Goal: Task Accomplishment & Management: Manage account settings

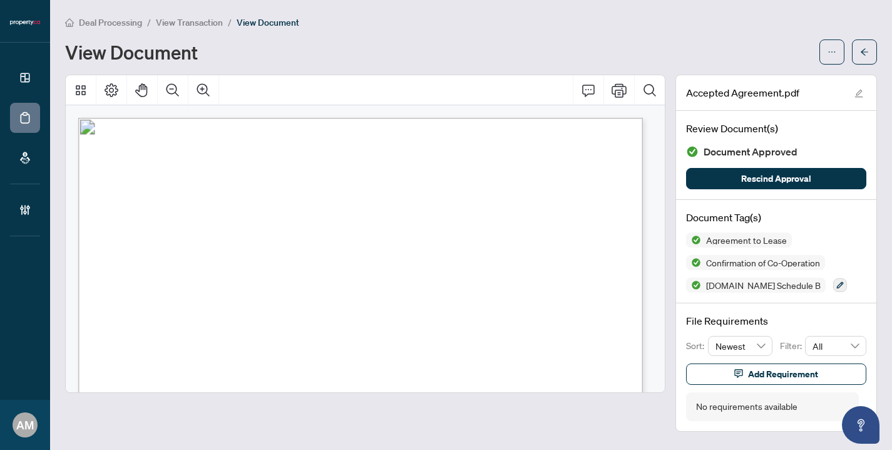
click at [111, 24] on span "Deal Processing" at bounding box center [110, 22] width 63 height 11
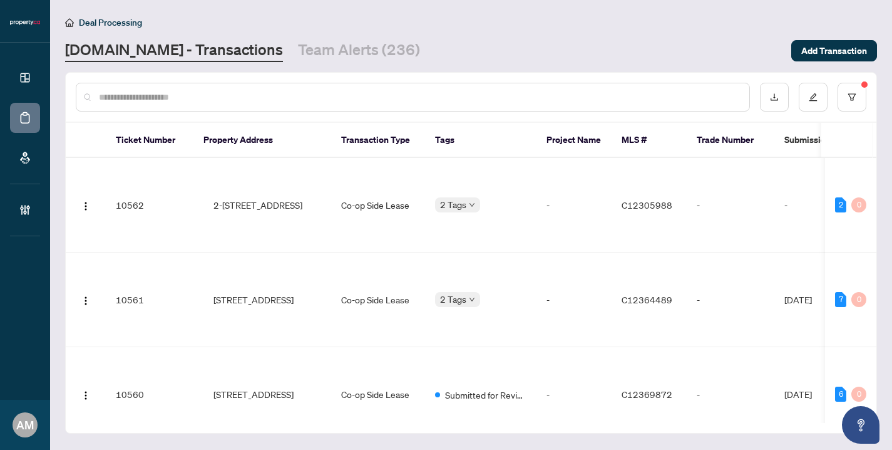
click at [244, 98] on input "text" at bounding box center [419, 97] width 641 height 14
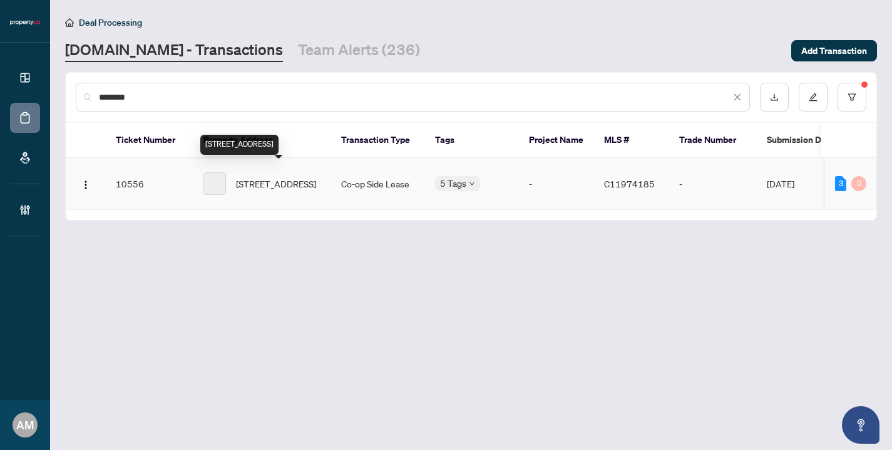
type input "********"
click at [295, 178] on span "[STREET_ADDRESS]" at bounding box center [276, 184] width 80 height 14
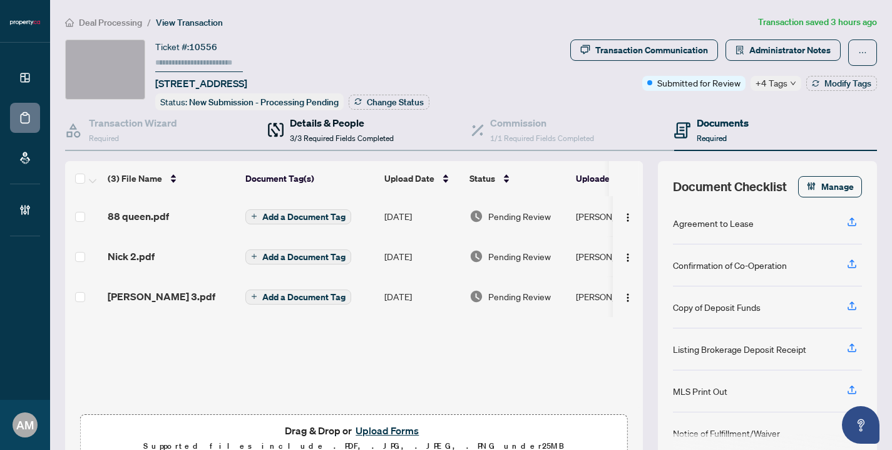
click at [318, 128] on h4 "Details & People" at bounding box center [342, 122] width 104 height 15
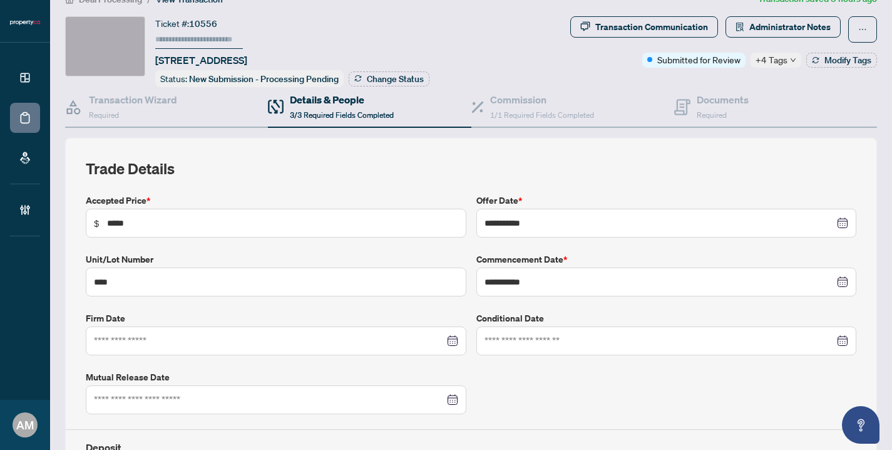
scroll to position [28, 0]
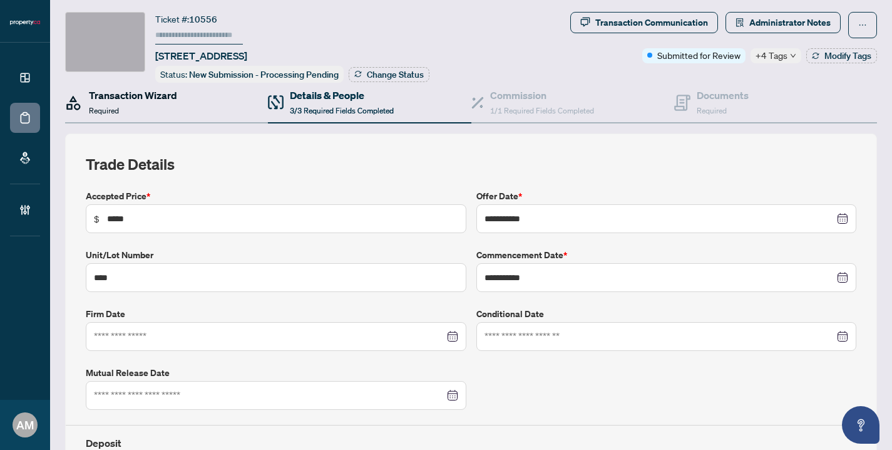
click at [122, 99] on h4 "Transaction Wizard" at bounding box center [133, 95] width 88 height 15
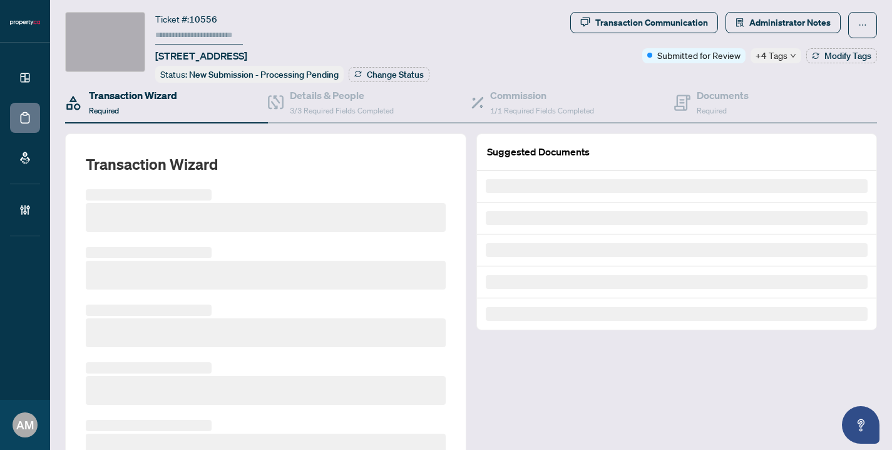
scroll to position [21, 0]
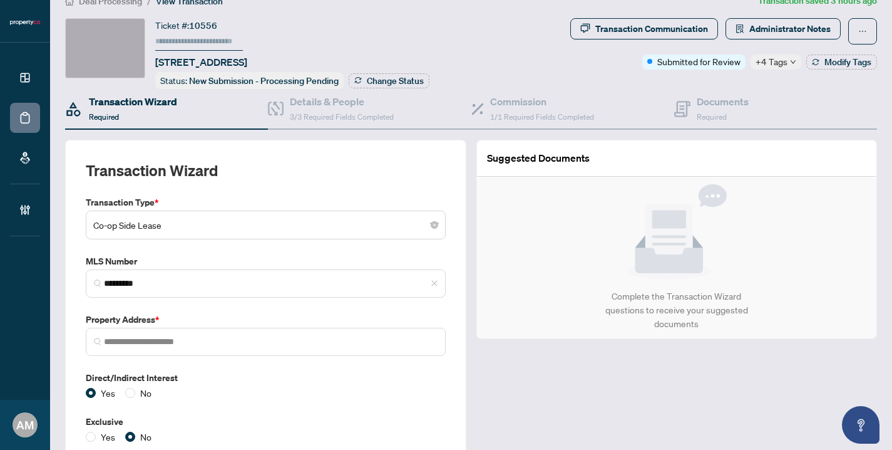
type input "**********"
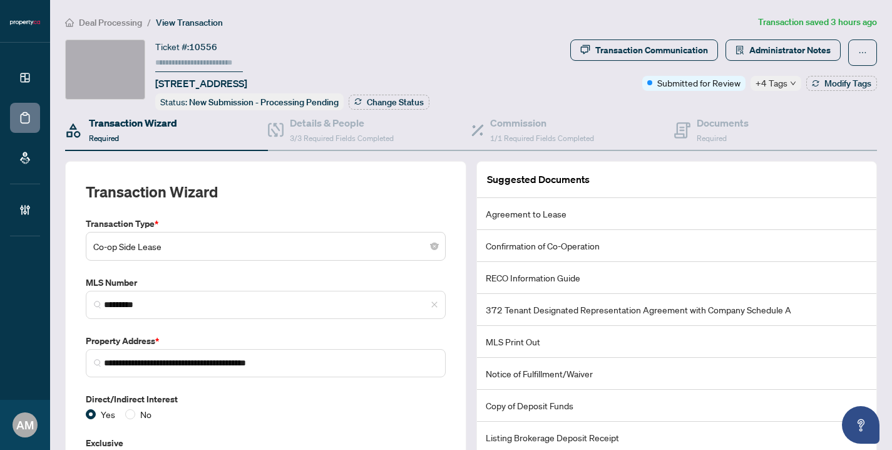
click at [113, 24] on span "Deal Processing" at bounding box center [110, 22] width 63 height 11
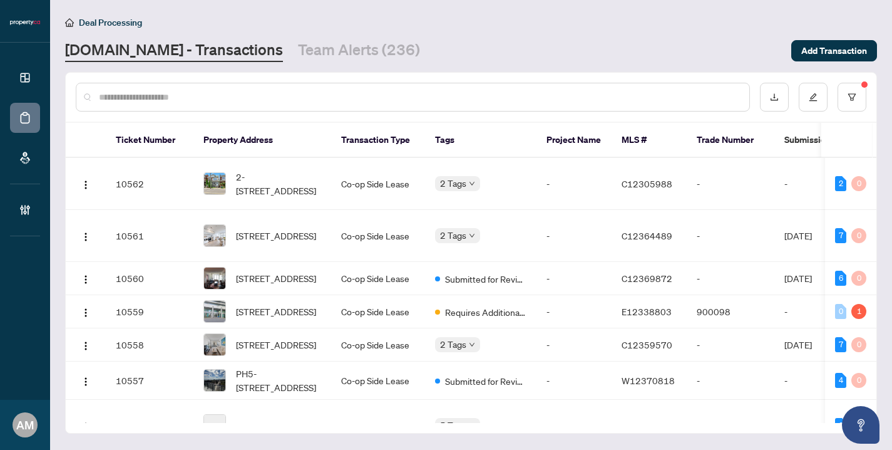
click at [276, 101] on input "text" at bounding box center [419, 97] width 641 height 14
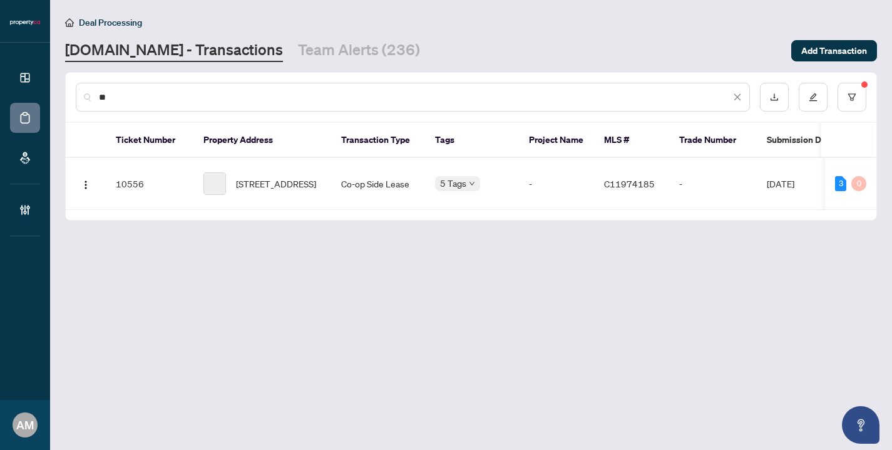
type input "*"
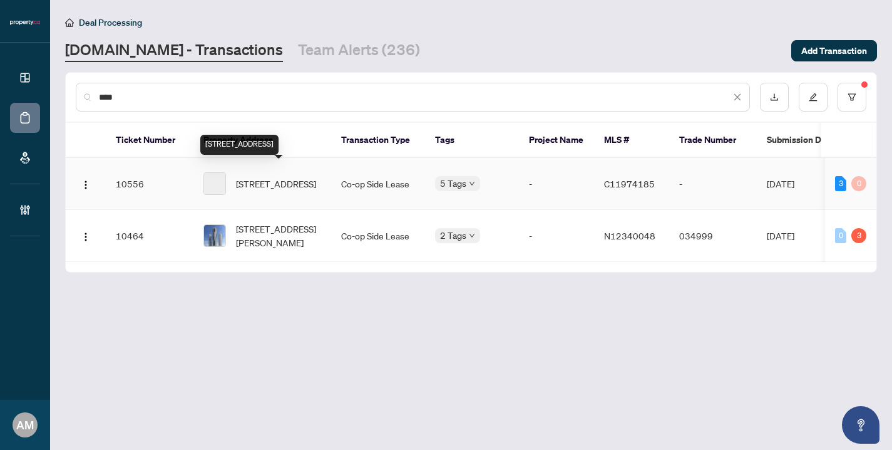
type input "****"
click at [274, 177] on span "[STREET_ADDRESS]" at bounding box center [276, 184] width 80 height 14
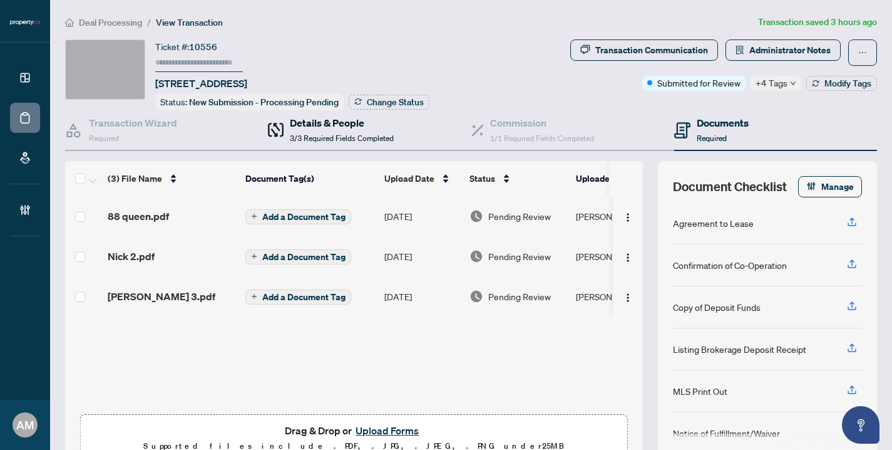
click at [302, 126] on h4 "Details & People" at bounding box center [342, 122] width 104 height 15
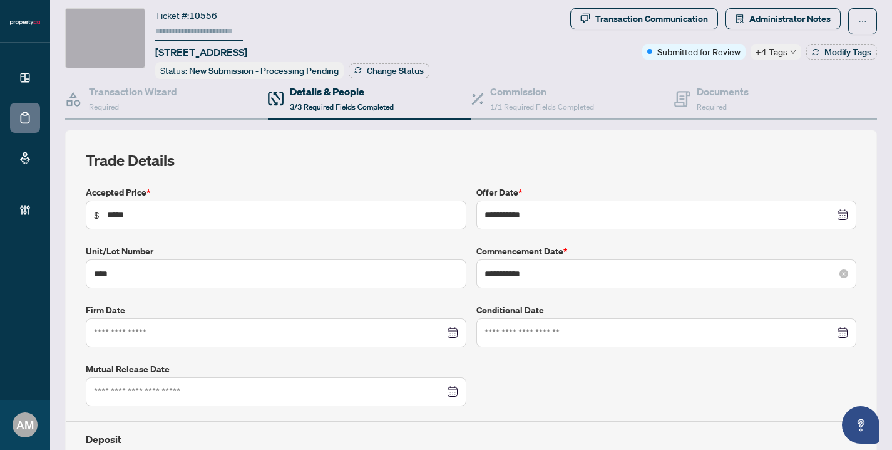
scroll to position [29, 0]
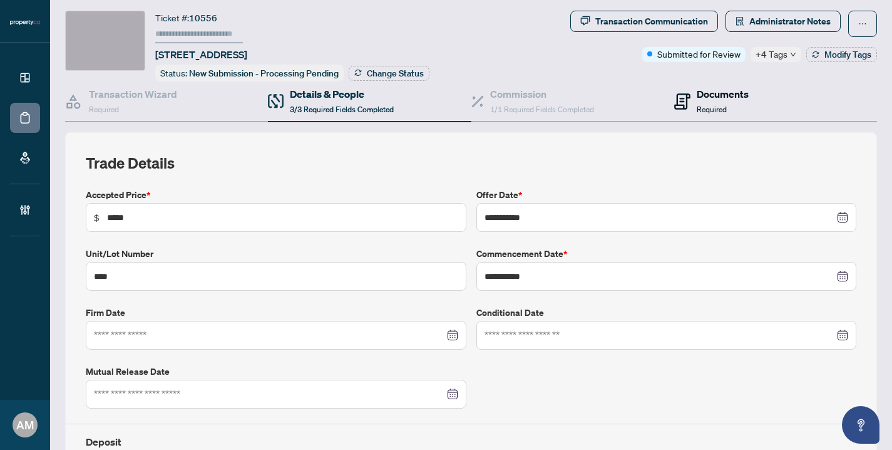
click at [683, 89] on span at bounding box center [682, 100] width 16 height 29
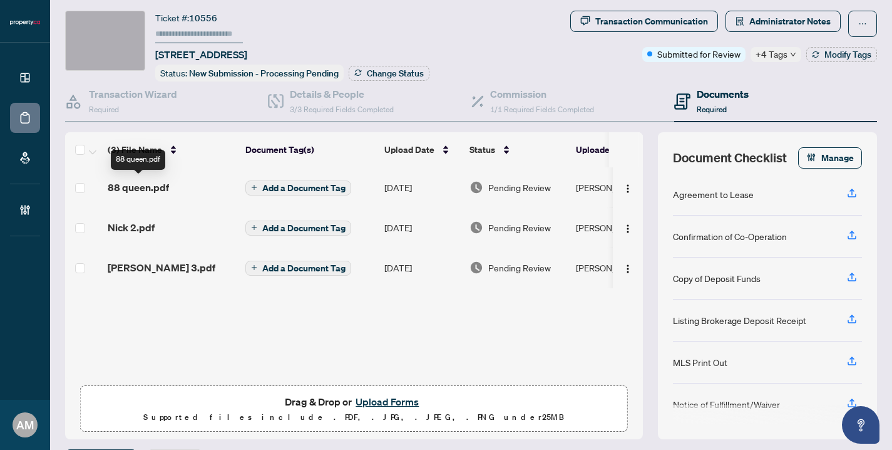
click at [161, 184] on span "88 queen.pdf" at bounding box center [138, 187] width 61 height 15
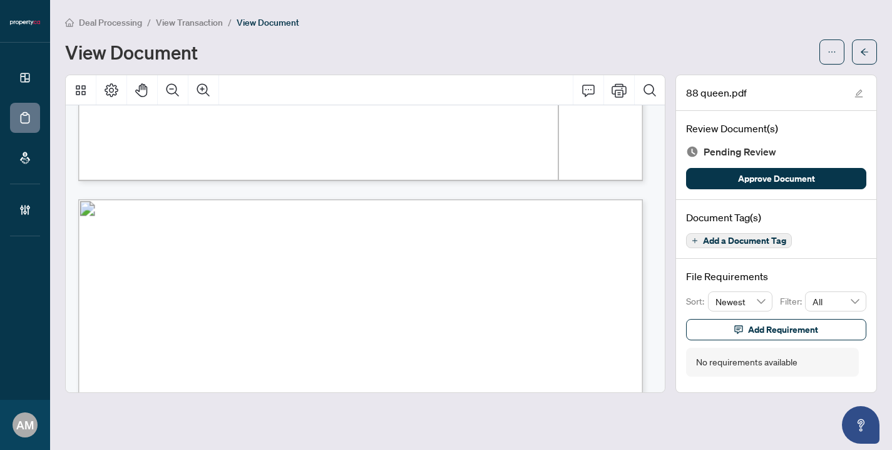
scroll to position [3136, 0]
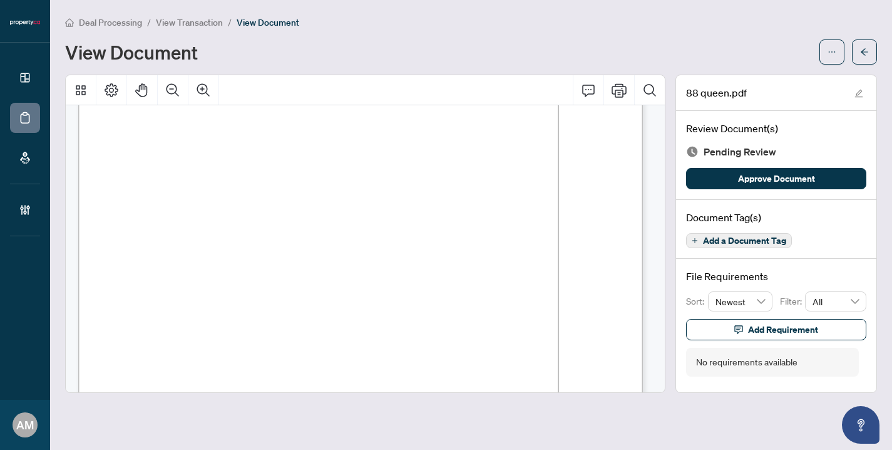
click at [105, 25] on span "Deal Processing" at bounding box center [110, 22] width 63 height 11
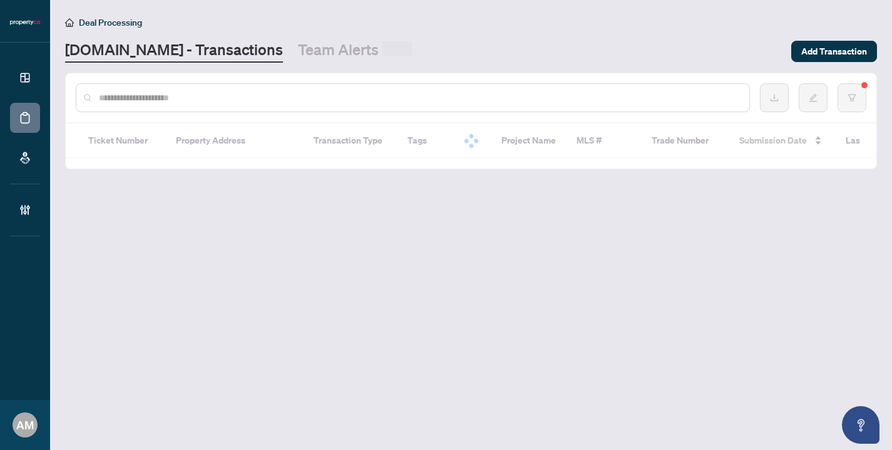
click at [171, 96] on input "text" at bounding box center [419, 98] width 641 height 14
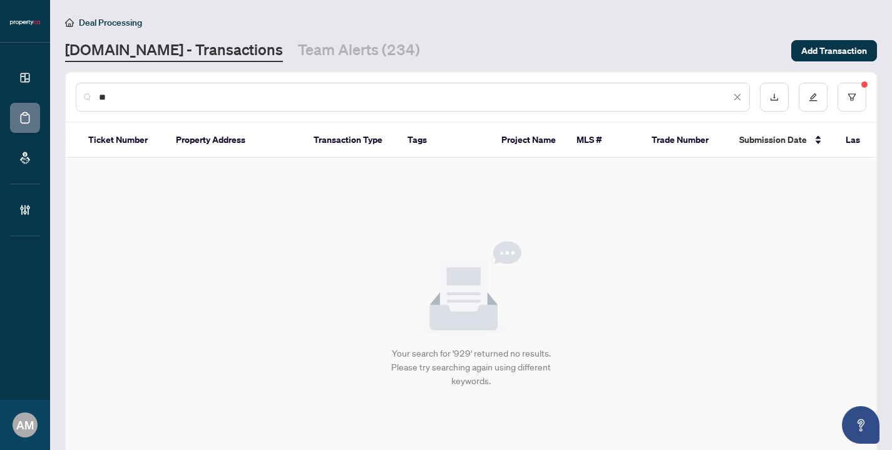
type input "*"
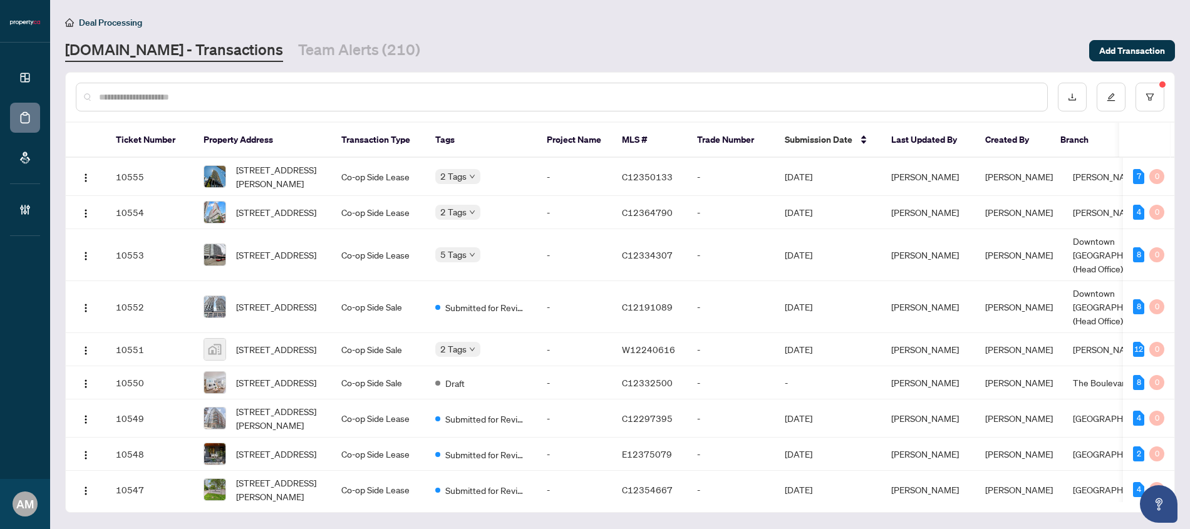
scroll to position [301, 0]
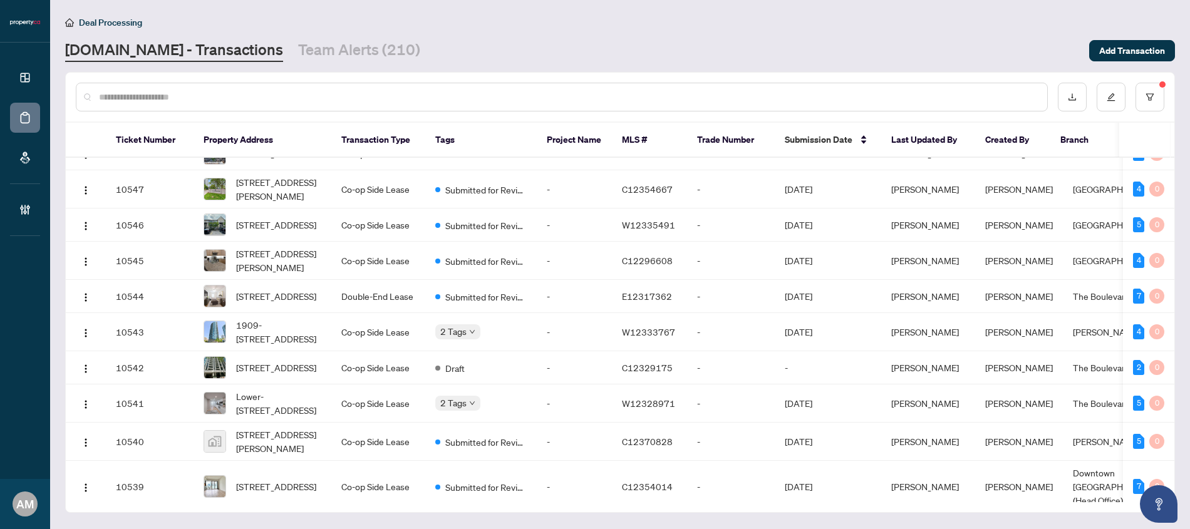
click at [192, 93] on input "text" at bounding box center [568, 97] width 938 height 14
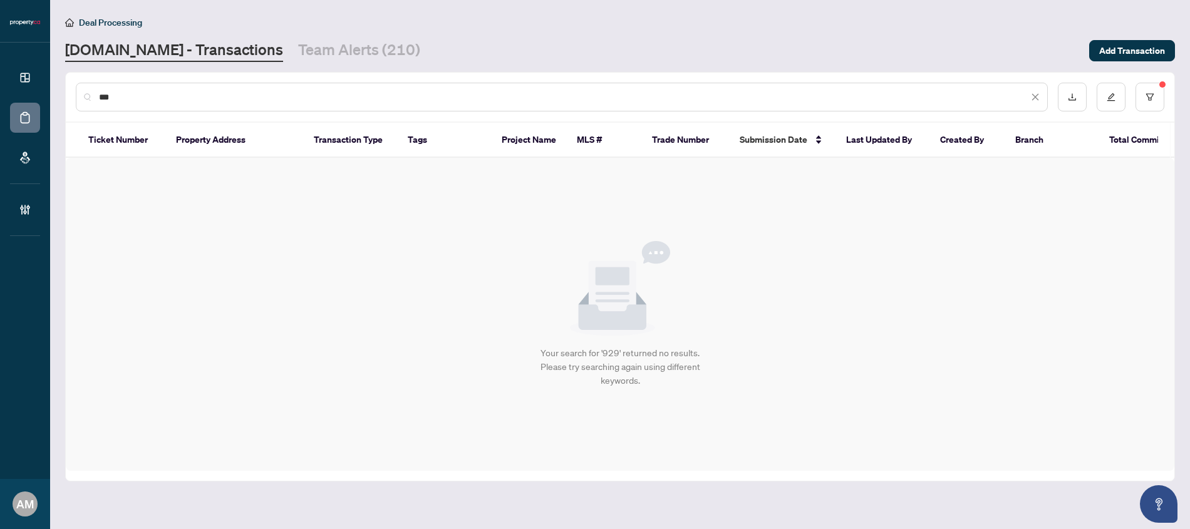
scroll to position [0, 0]
click at [176, 96] on input "***" at bounding box center [563, 97] width 929 height 14
drag, startPoint x: 140, startPoint y: 96, endPoint x: 71, endPoint y: 76, distance: 71.7
click at [75, 78] on div "***" at bounding box center [620, 97] width 1108 height 49
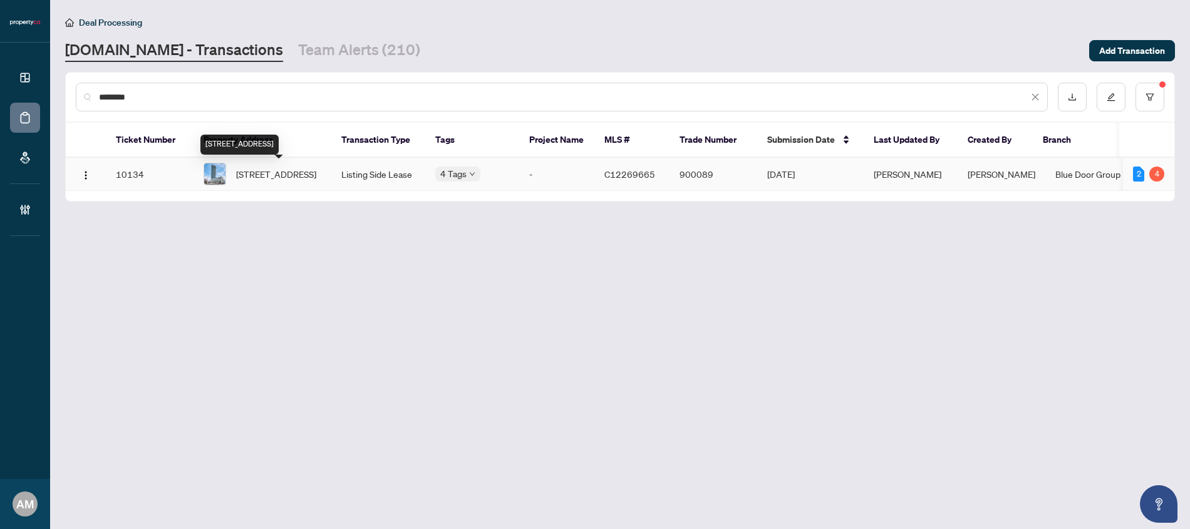
type input "********"
click at [306, 170] on span "2305-16 Bonnycastle St, Toronto, Ontario M5A 0C9, Canada" at bounding box center [276, 174] width 80 height 14
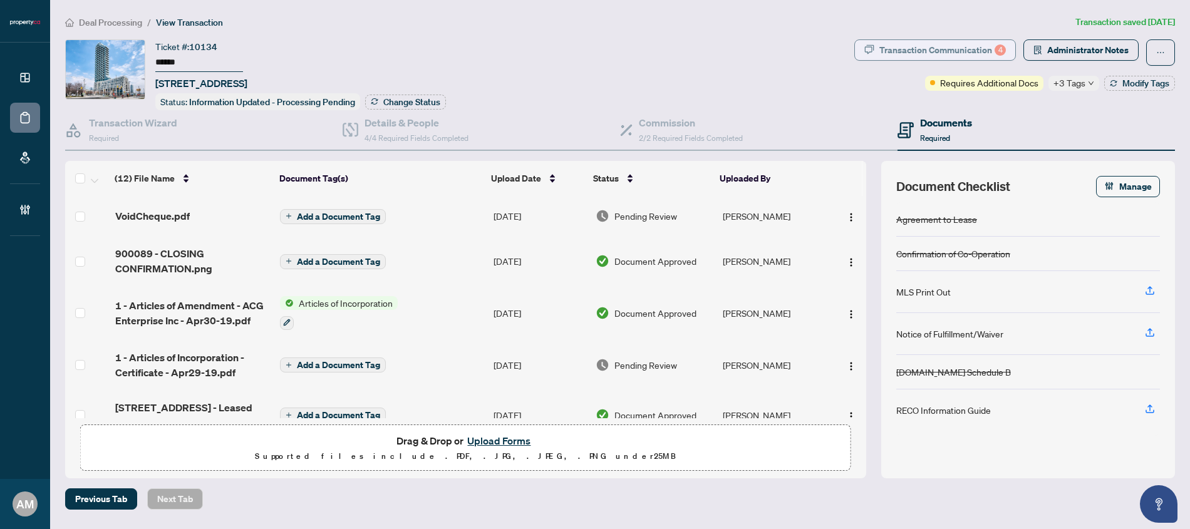
click at [966, 53] on div "Transaction Communication 4" at bounding box center [942, 50] width 126 height 20
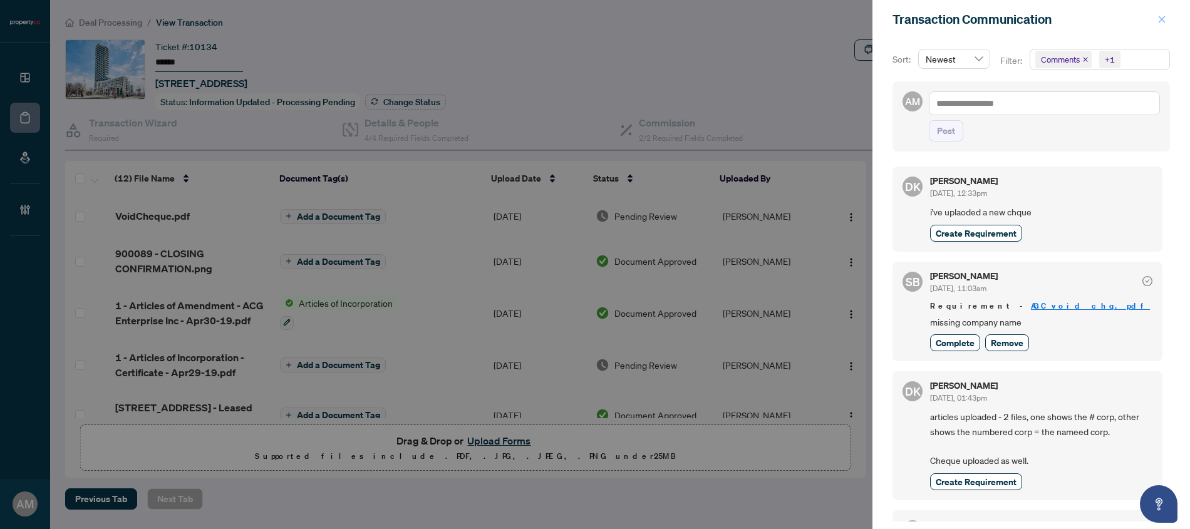
click at [1164, 17] on icon "close" at bounding box center [1161, 19] width 9 height 9
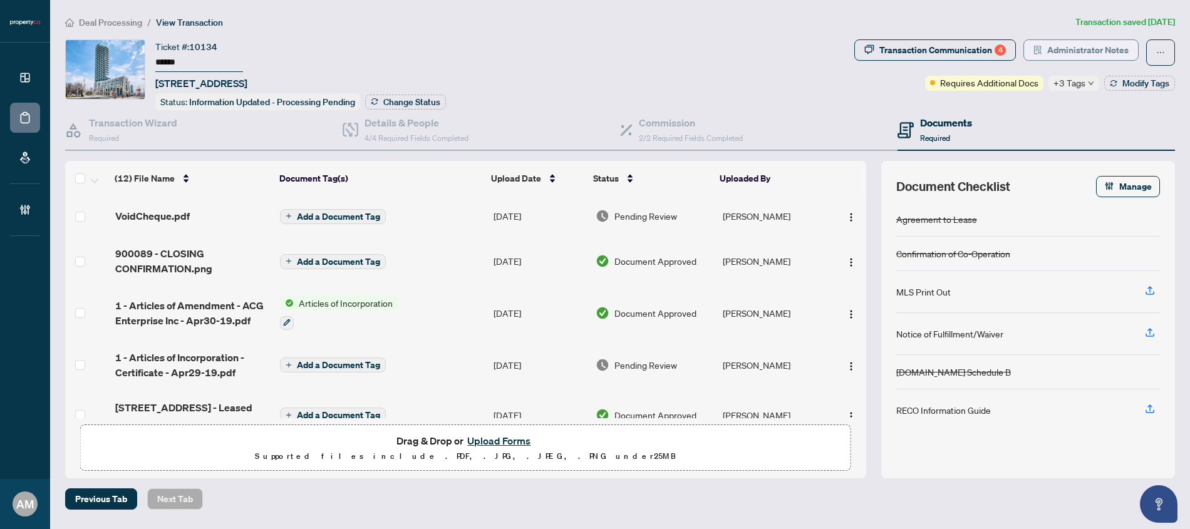
click at [1072, 52] on span "Administrator Notes" at bounding box center [1087, 50] width 81 height 20
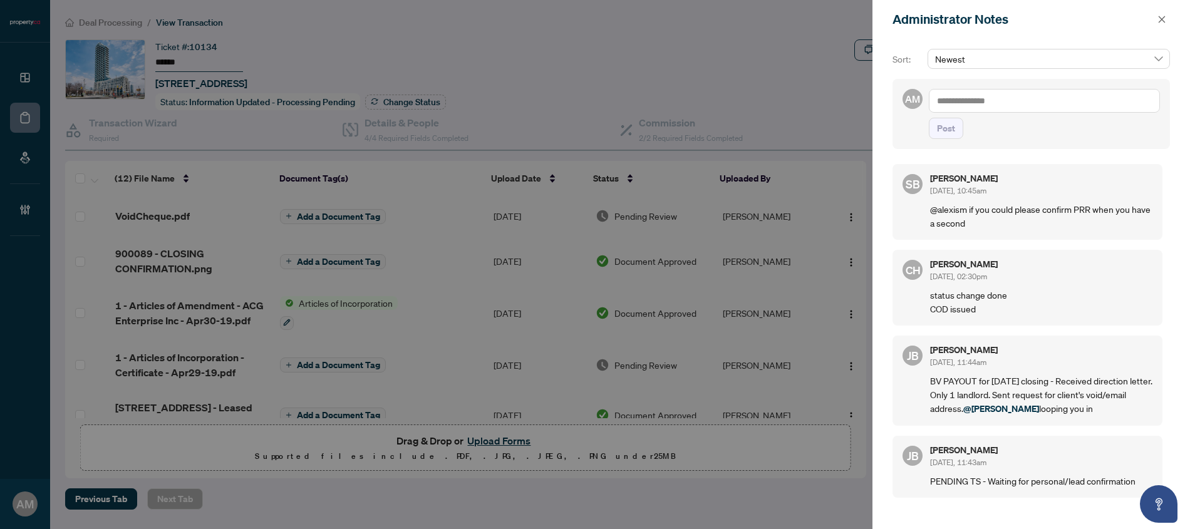
click at [983, 97] on textarea at bounding box center [1044, 101] width 231 height 24
click at [1160, 21] on icon "close" at bounding box center [1161, 19] width 9 height 9
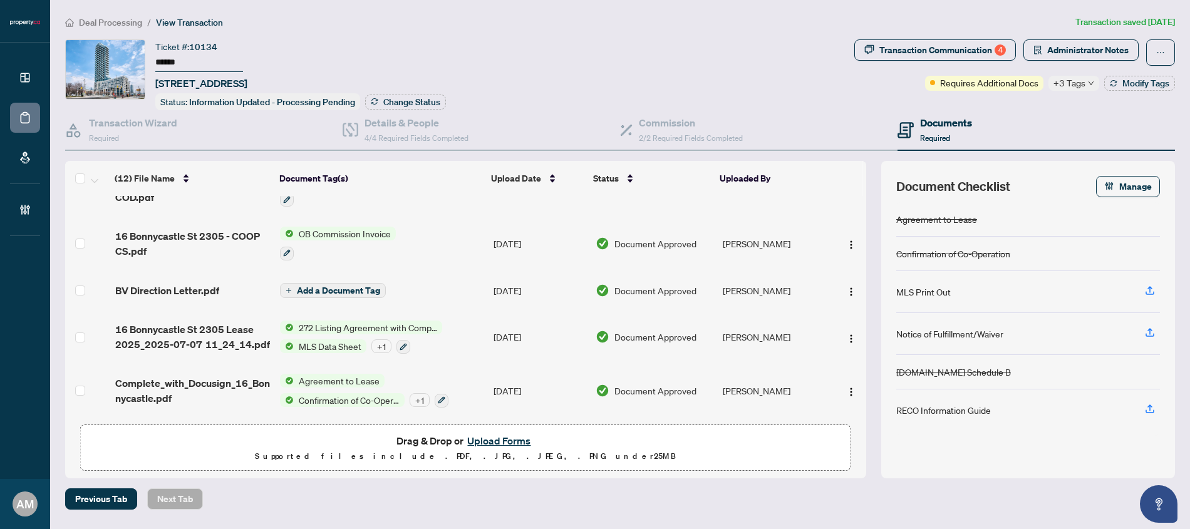
scroll to position [383, 0]
click at [207, 391] on span "Complete_with_Docusign_16_Bonnycastle.pdf" at bounding box center [192, 391] width 155 height 30
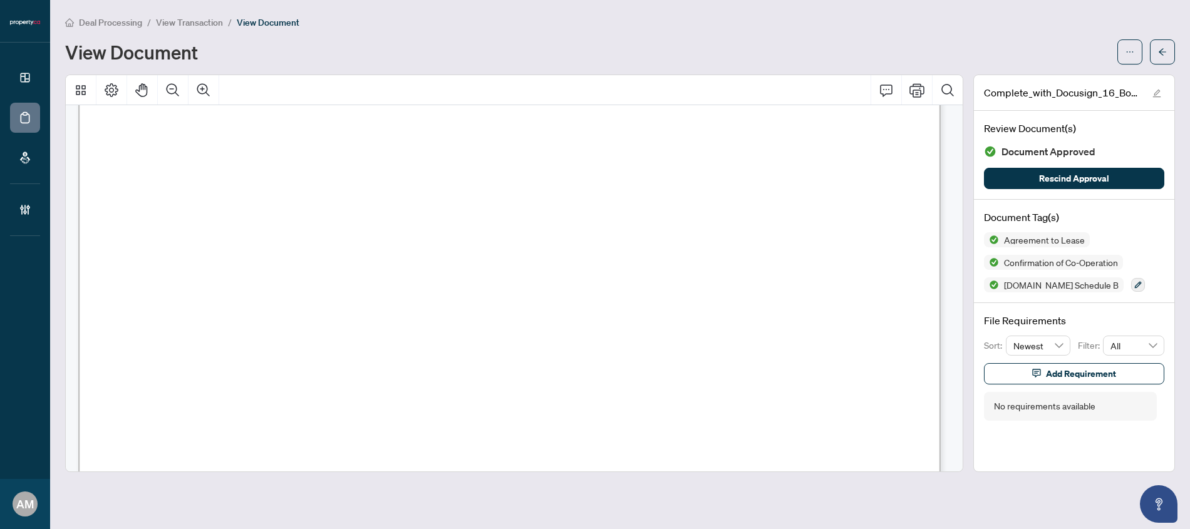
scroll to position [10397, 0]
click at [168, 20] on span "View Transaction" at bounding box center [189, 22] width 67 height 11
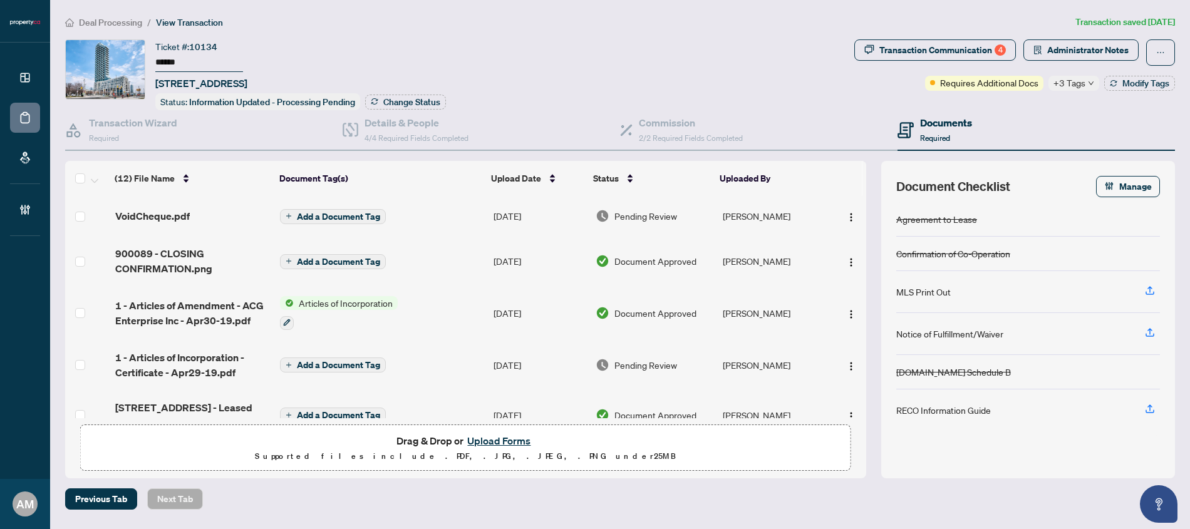
scroll to position [3, 0]
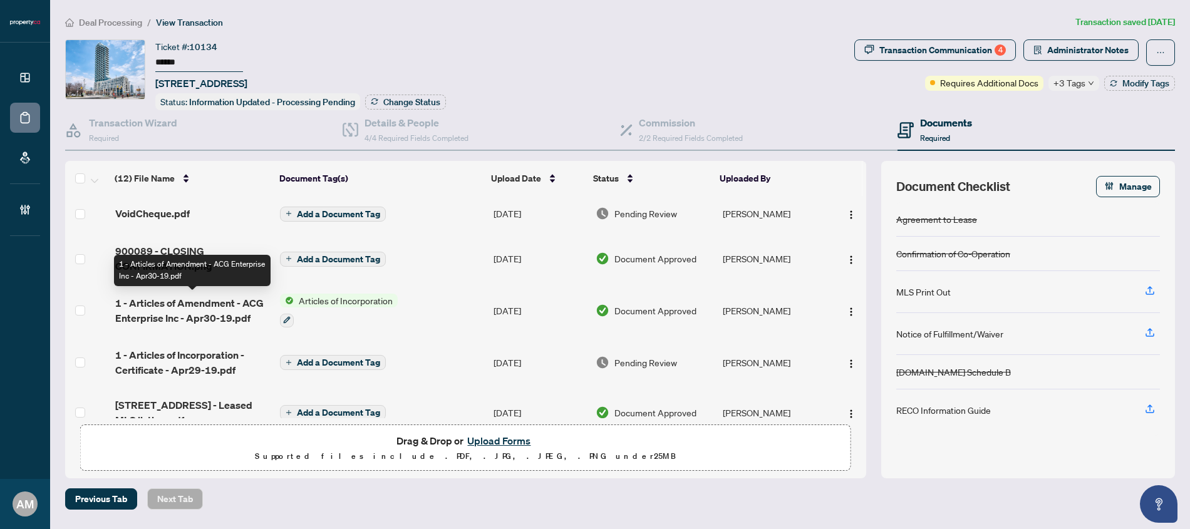
click at [209, 314] on span "1 - Articles of Amendment - ACG Enterprise Inc - Apr30-19.pdf" at bounding box center [192, 311] width 155 height 30
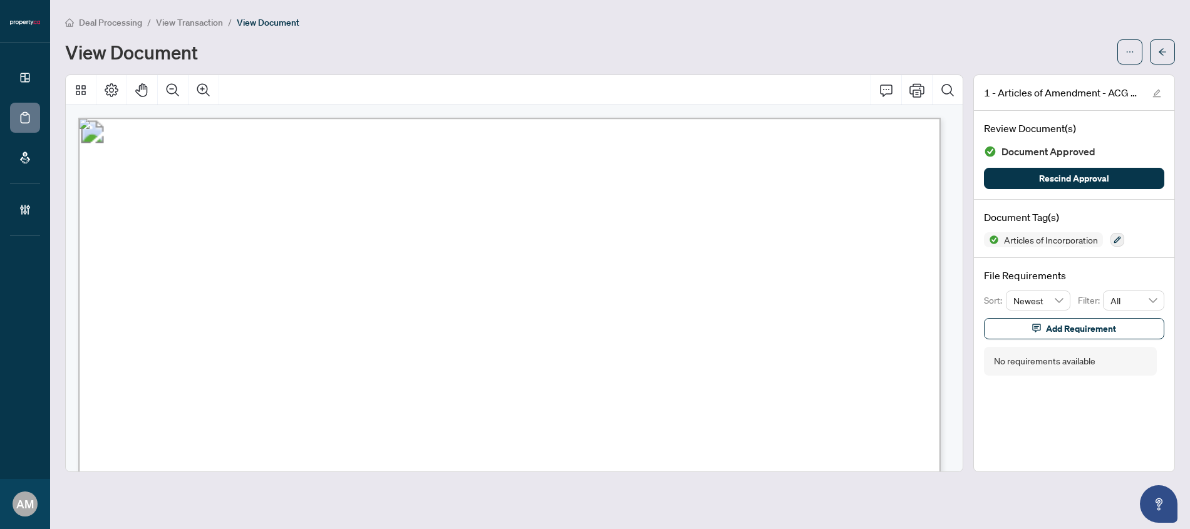
click at [190, 23] on span "View Transaction" at bounding box center [189, 22] width 67 height 11
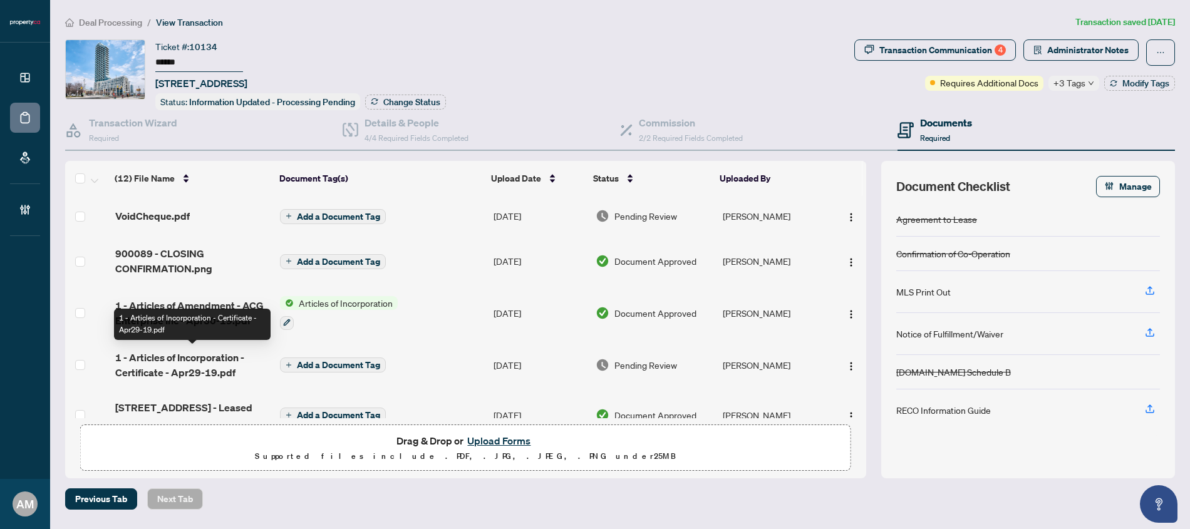
click at [188, 368] on span "1 - Articles of Incorporation - Certificate - Apr29-19.pdf" at bounding box center [192, 365] width 155 height 30
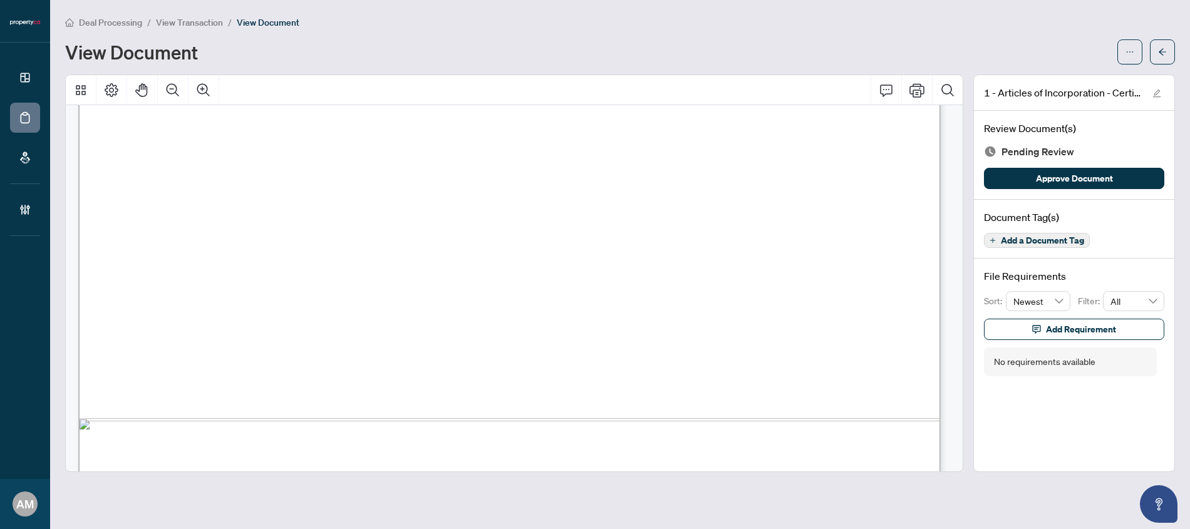
scroll to position [649, 0]
click at [91, 23] on span "Deal Processing" at bounding box center [110, 22] width 63 height 11
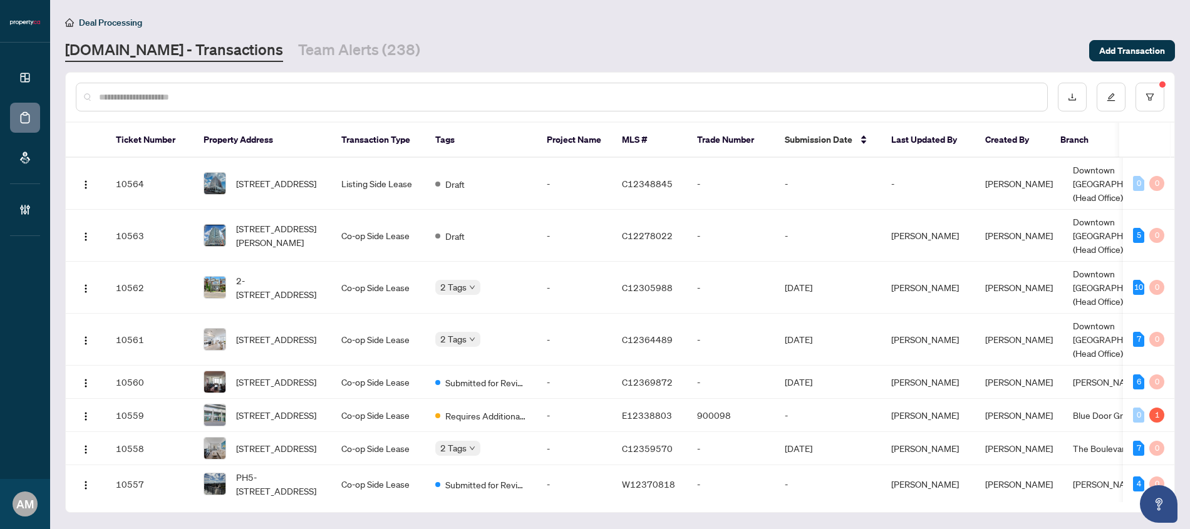
click at [412, 98] on input "text" at bounding box center [568, 97] width 938 height 14
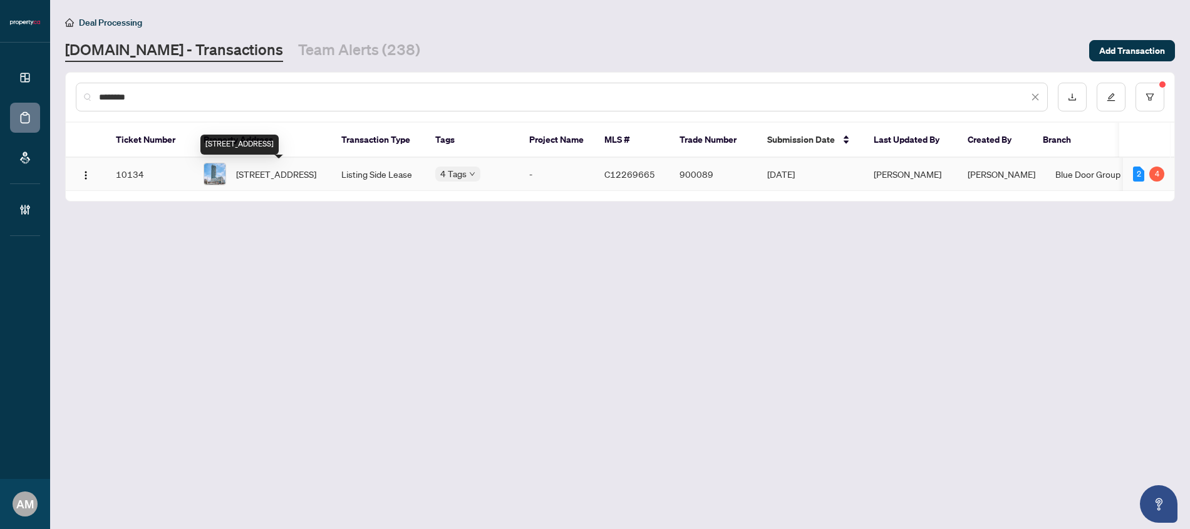
type input "********"
click at [259, 170] on span "2305-16 Bonnycastle St, Toronto, Ontario M5A 0C9, Canada" at bounding box center [276, 174] width 80 height 14
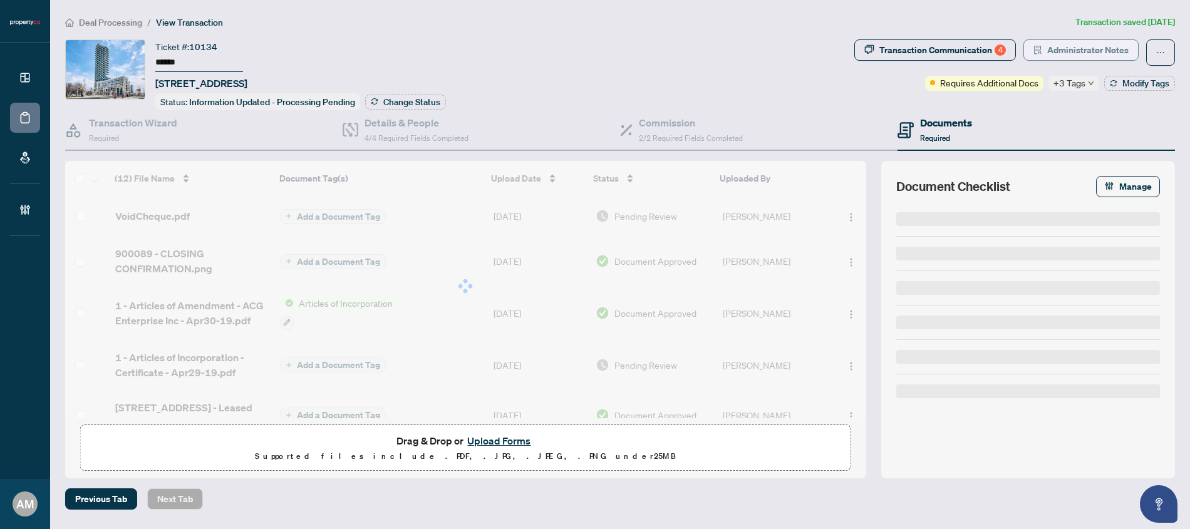
click at [1075, 56] on span "Administrator Notes" at bounding box center [1087, 50] width 81 height 20
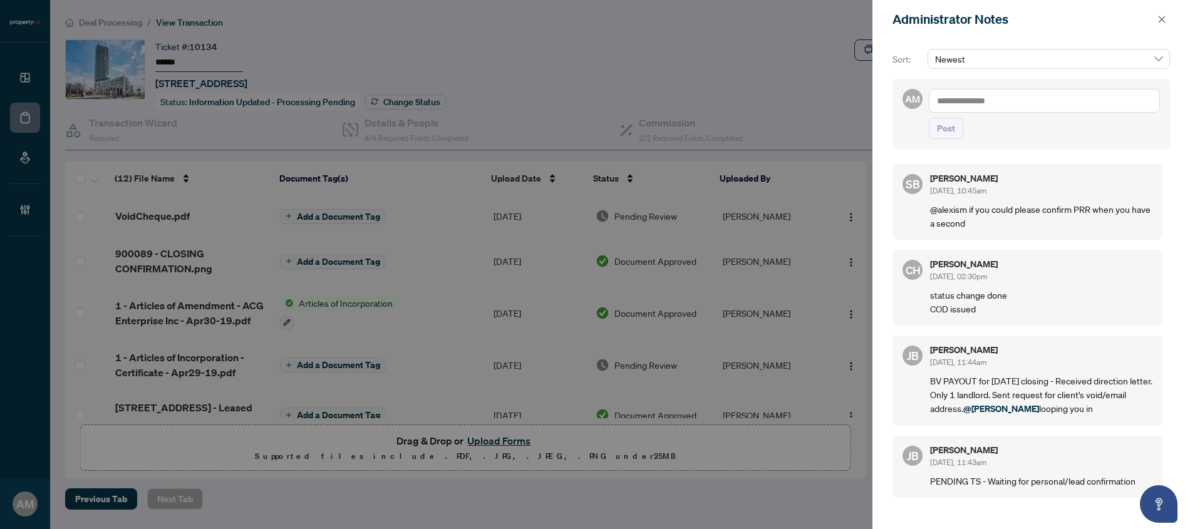
click at [971, 104] on textarea at bounding box center [1044, 101] width 231 height 24
click at [1006, 106] on span "Sydney Brown" at bounding box center [1029, 109] width 113 height 11
type textarea "**********"
click at [946, 138] on span "Post" at bounding box center [946, 128] width 18 height 20
